Goal: Navigation & Orientation: Find specific page/section

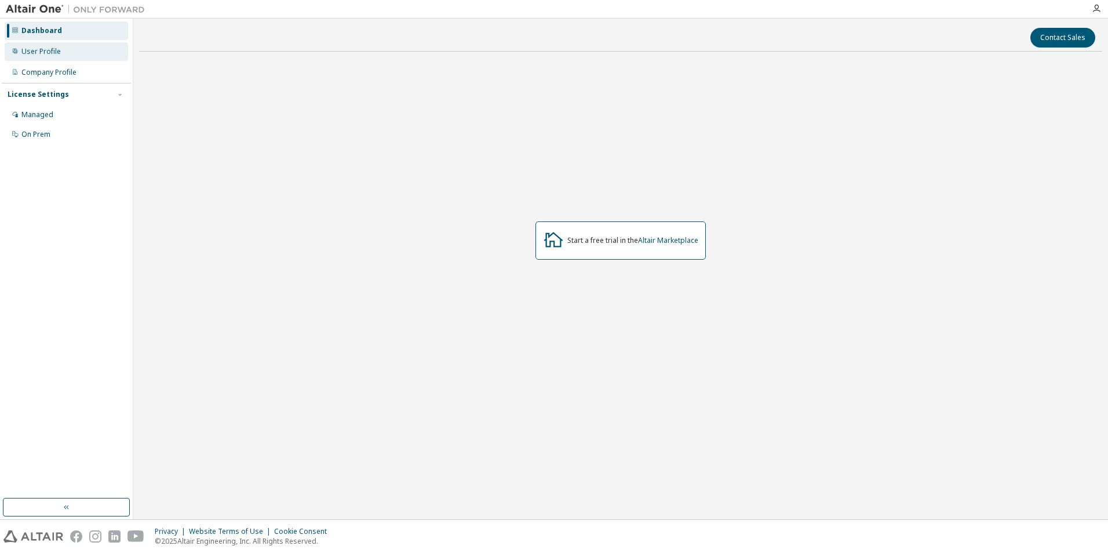
click at [78, 55] on div "User Profile" at bounding box center [66, 51] width 123 height 19
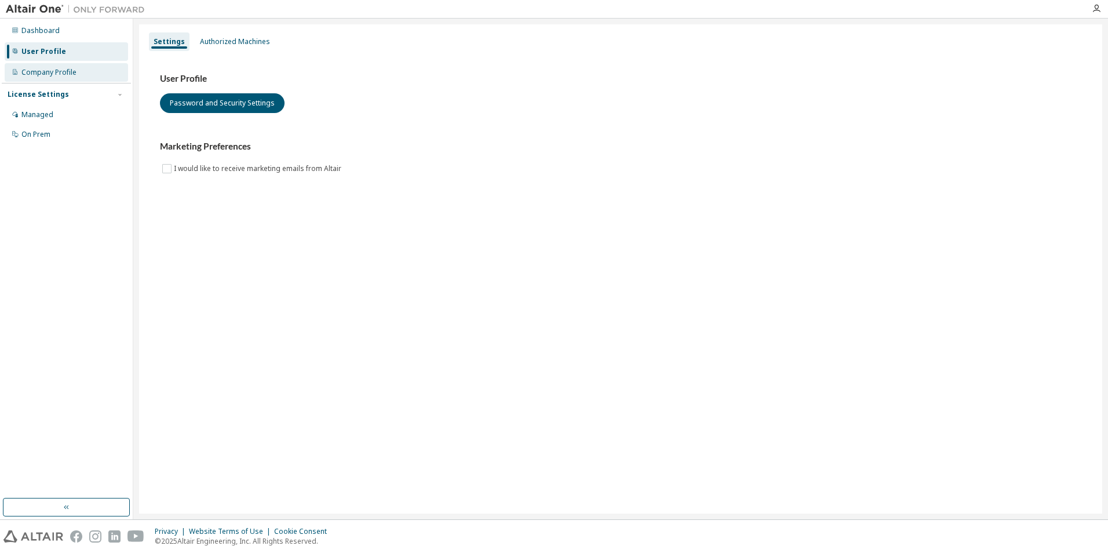
click at [78, 65] on div "Company Profile" at bounding box center [66, 72] width 123 height 19
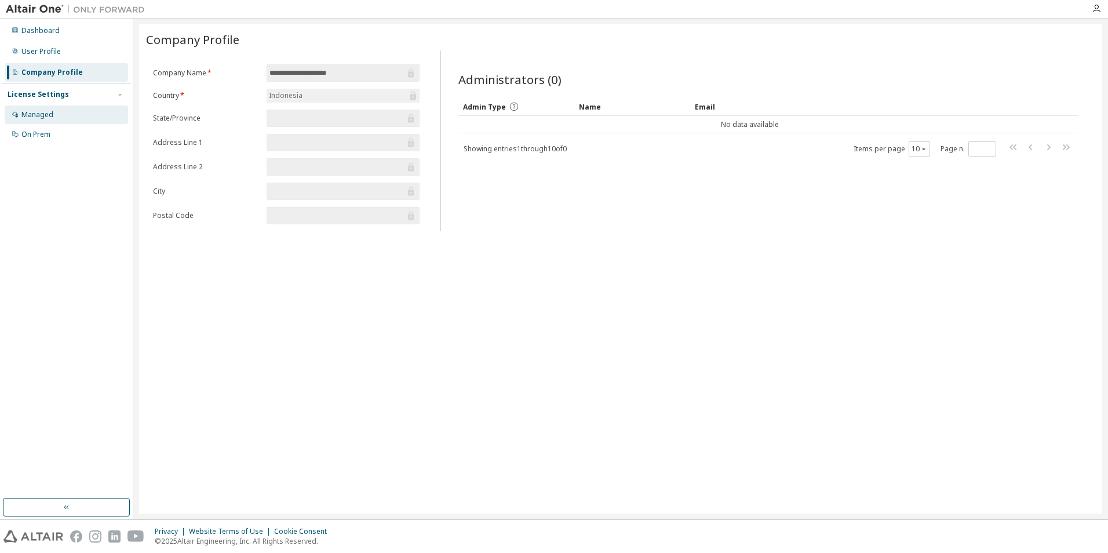
click at [77, 111] on div "Managed" at bounding box center [66, 115] width 123 height 19
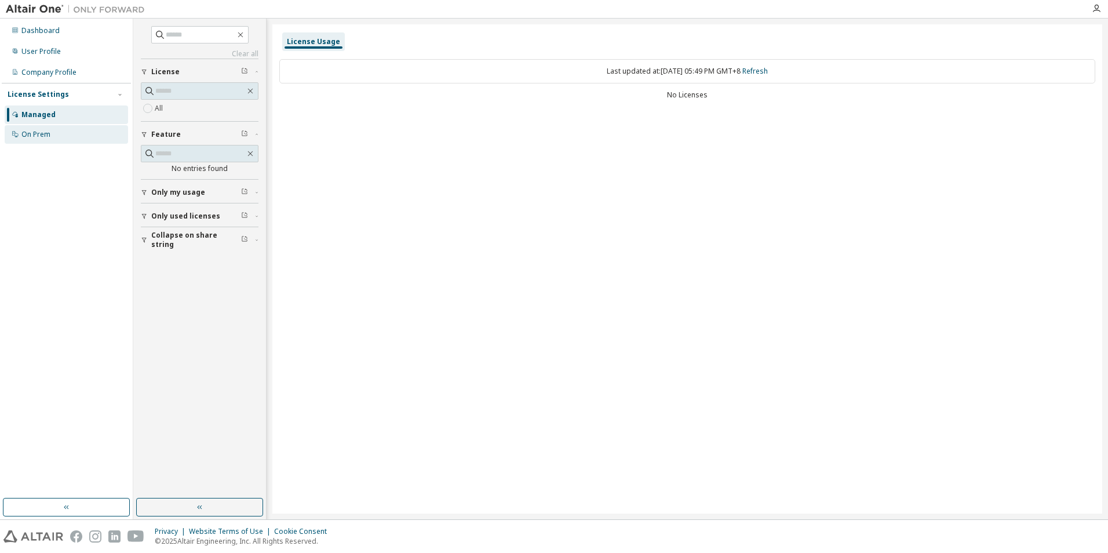
click at [80, 126] on div "On Prem" at bounding box center [66, 134] width 123 height 19
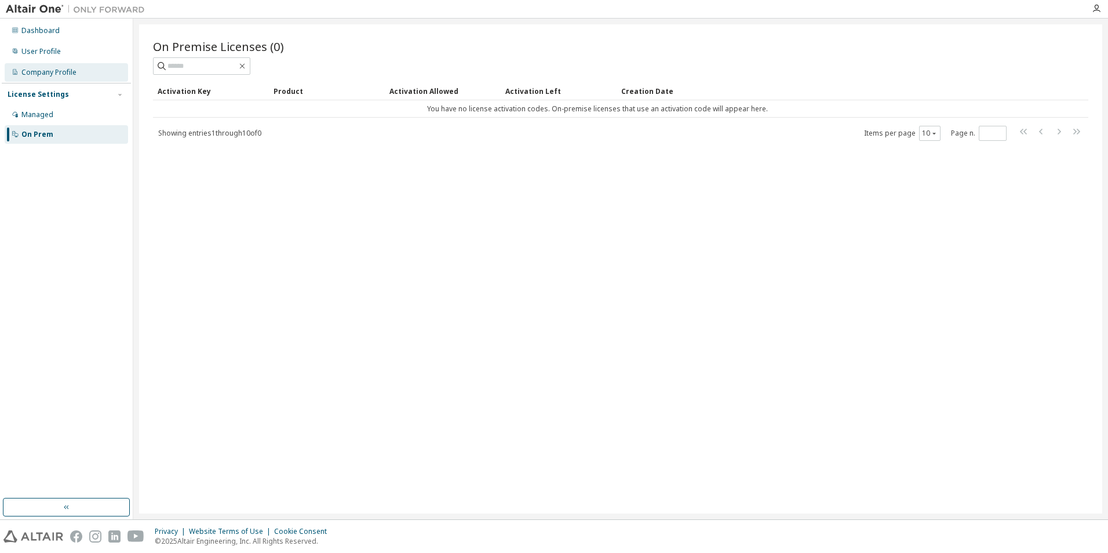
click at [74, 68] on div "Company Profile" at bounding box center [48, 72] width 55 height 9
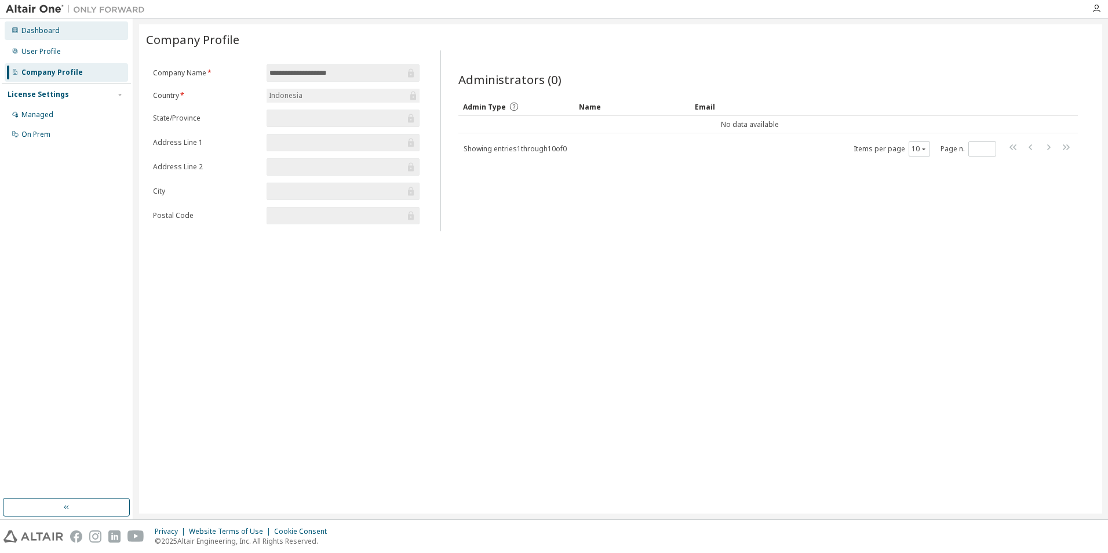
click at [78, 27] on div "Dashboard" at bounding box center [66, 30] width 123 height 19
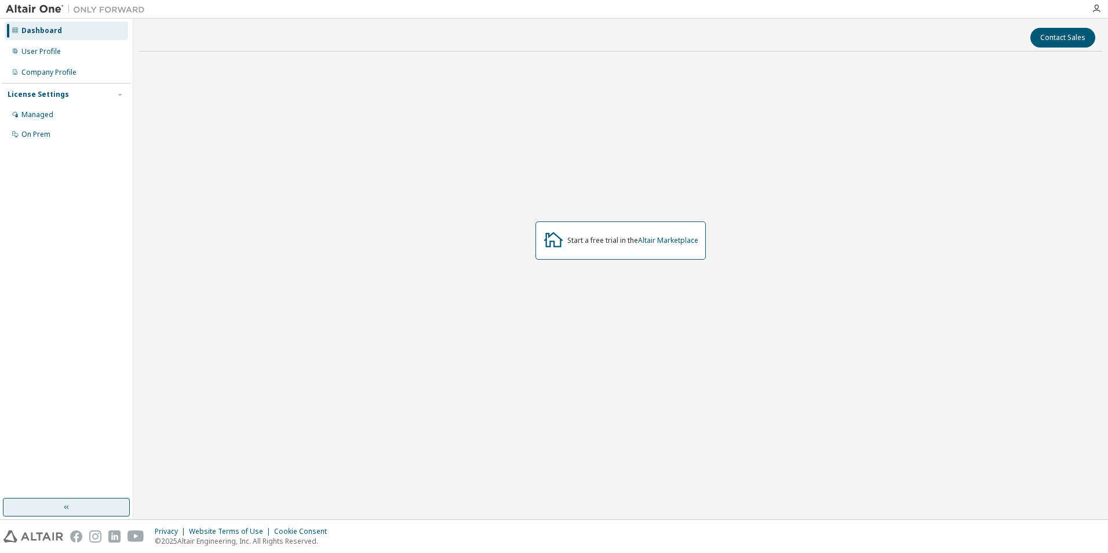
click at [65, 504] on icon "button" at bounding box center [66, 507] width 9 height 9
